Goal: Task Accomplishment & Management: Use online tool/utility

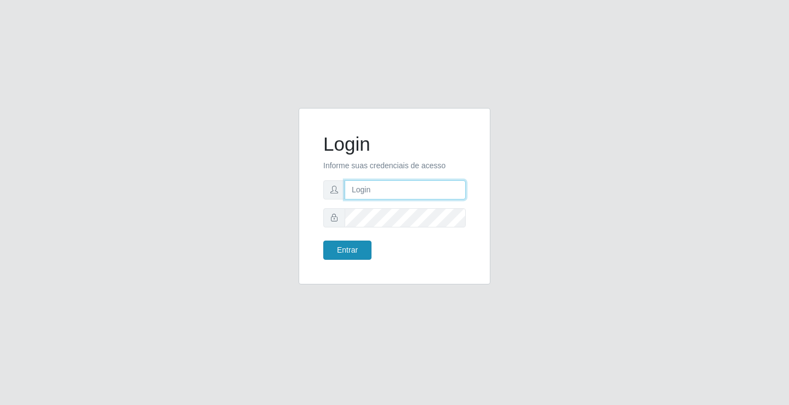
type input "[EMAIL_ADDRESS][DOMAIN_NAME]"
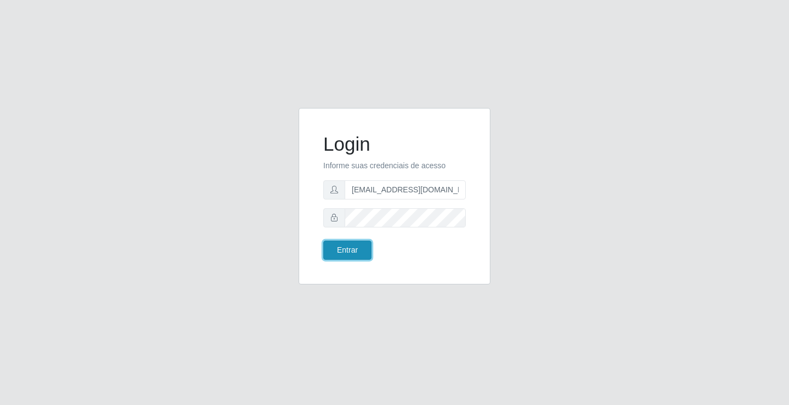
click at [335, 242] on button "Entrar" at bounding box center [347, 249] width 48 height 19
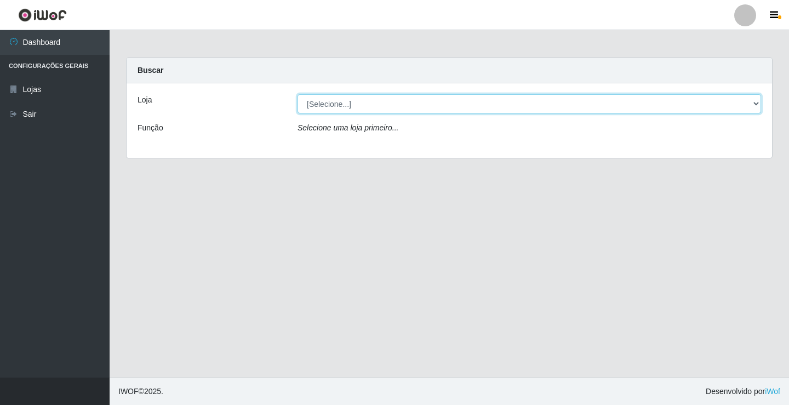
click at [378, 103] on select "[Selecione...] Rede Potiguar 4 - Extremoz" at bounding box center [528, 103] width 463 height 19
select select "78"
click at [297, 94] on select "[Selecione...] Rede Potiguar 4 - Extremoz" at bounding box center [528, 103] width 463 height 19
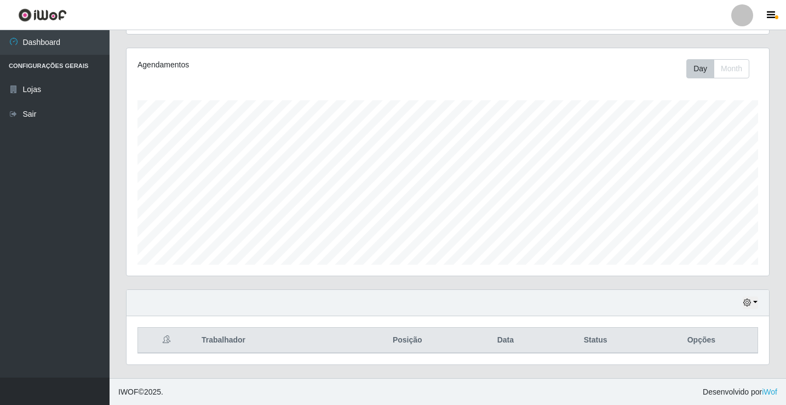
scroll to position [128, 0]
click at [752, 302] on button "button" at bounding box center [750, 302] width 15 height 13
click at [728, 267] on button "1 Semana" at bounding box center [714, 261] width 87 height 23
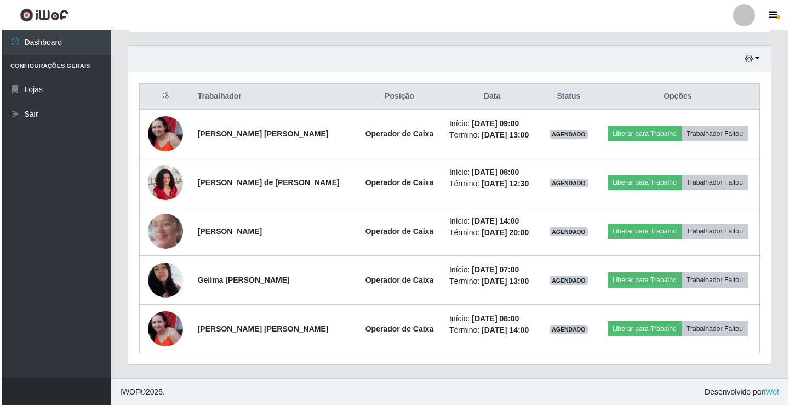
scroll to position [371, 0]
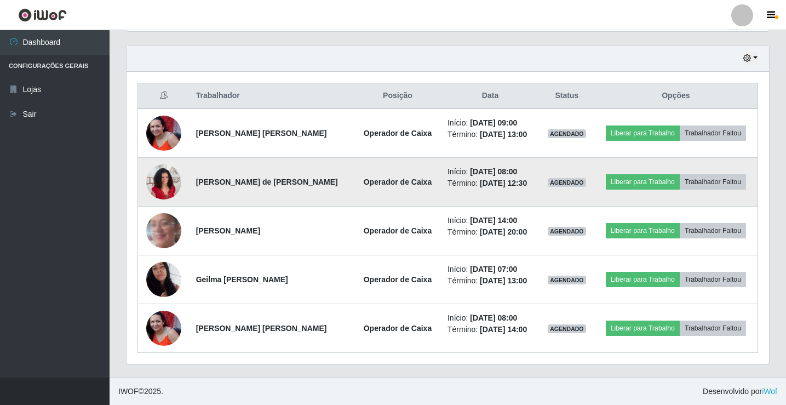
click at [160, 185] on img at bounding box center [163, 181] width 35 height 47
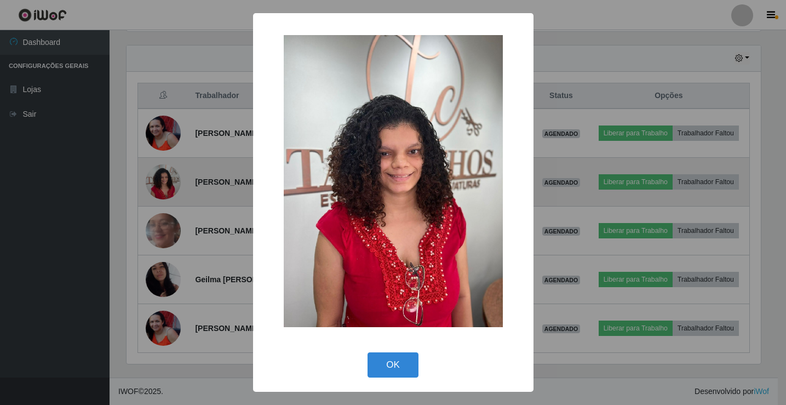
scroll to position [227, 637]
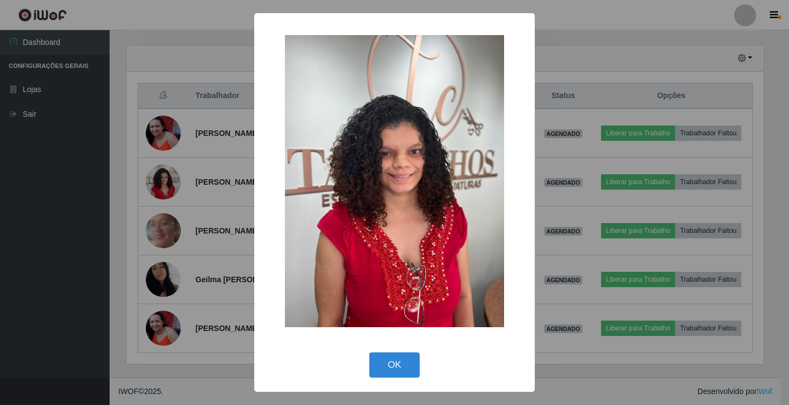
click at [145, 184] on div "× OK Cancel" at bounding box center [394, 202] width 789 height 405
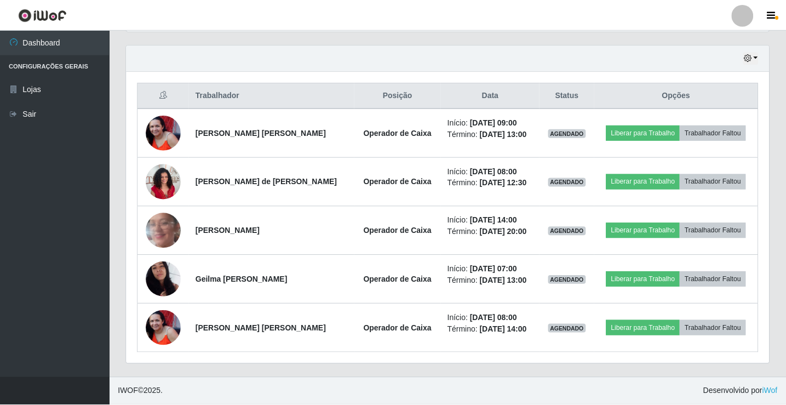
scroll to position [227, 642]
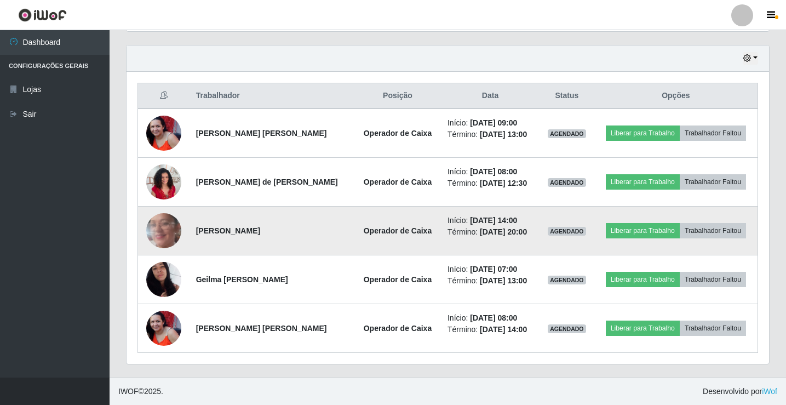
click at [156, 217] on img at bounding box center [163, 231] width 35 height 78
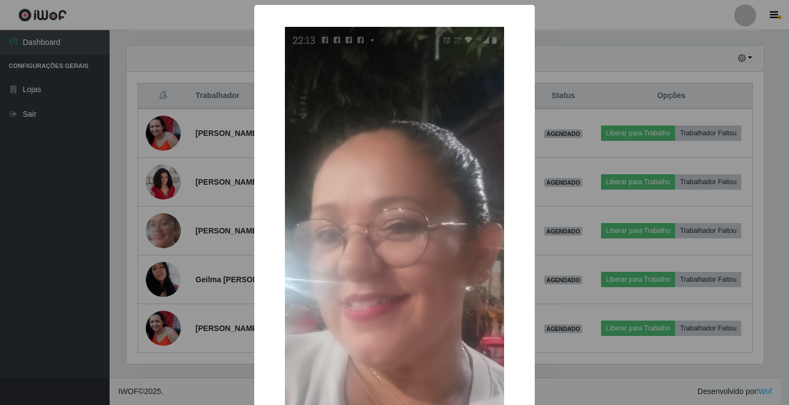
click at [137, 174] on div "× OK Cancel" at bounding box center [394, 202] width 789 height 405
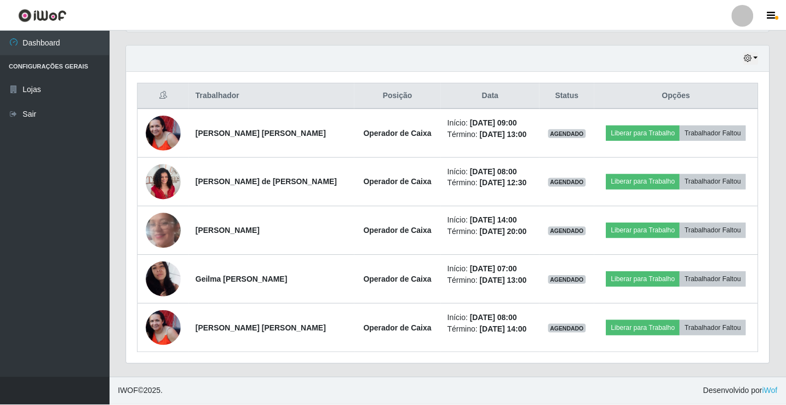
scroll to position [227, 642]
